Goal: Navigation & Orientation: Find specific page/section

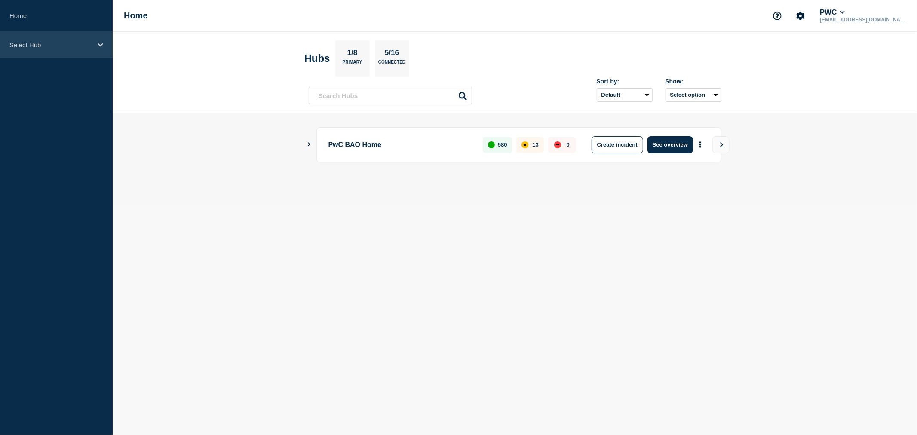
click at [102, 46] on icon at bounding box center [101, 45] width 6 height 6
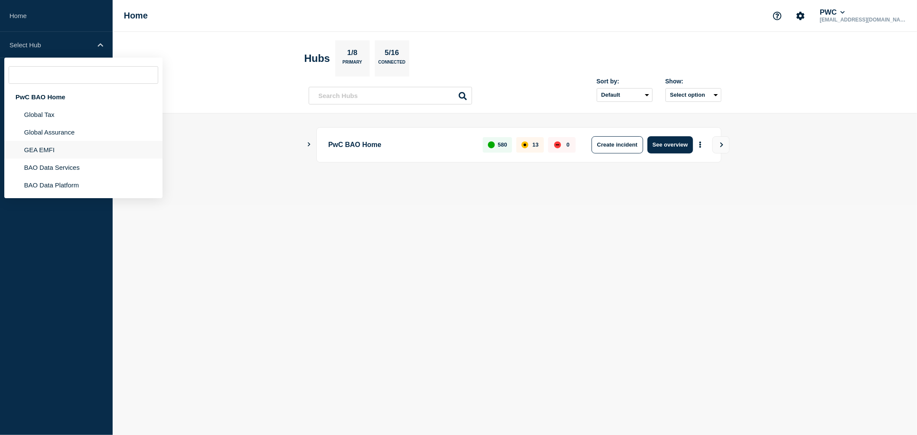
click at [49, 151] on li "GEA EMFI" at bounding box center [83, 150] width 158 height 18
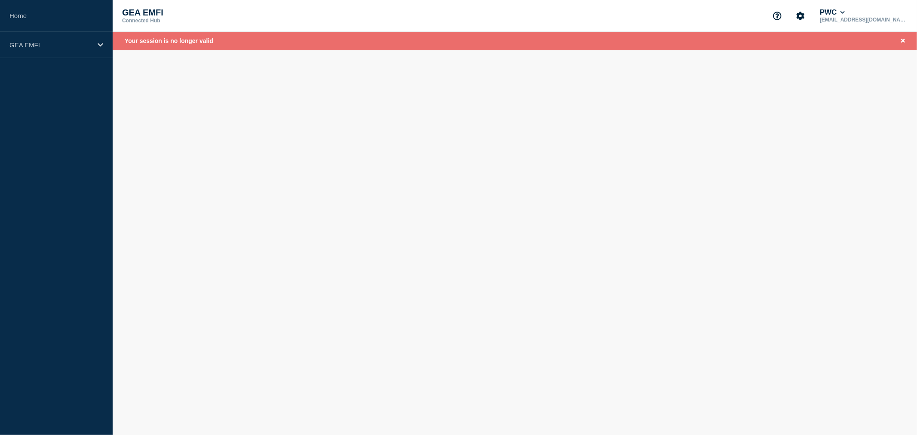
click at [248, 113] on body "Home GEA EMFI GEA EMFI Connected Hub PWC oluwaseun.oniwinde@pwc.com Your sessio…" at bounding box center [458, 217] width 917 height 435
click at [197, 117] on body "Home GEA EMFI GEA EMFI Connected Hub PWC oluwaseun.oniwinde@pwc.com Your sessio…" at bounding box center [458, 217] width 917 height 435
click at [95, 45] on div "GEA EMFI" at bounding box center [56, 45] width 113 height 26
